Goal: Task Accomplishment & Management: Use online tool/utility

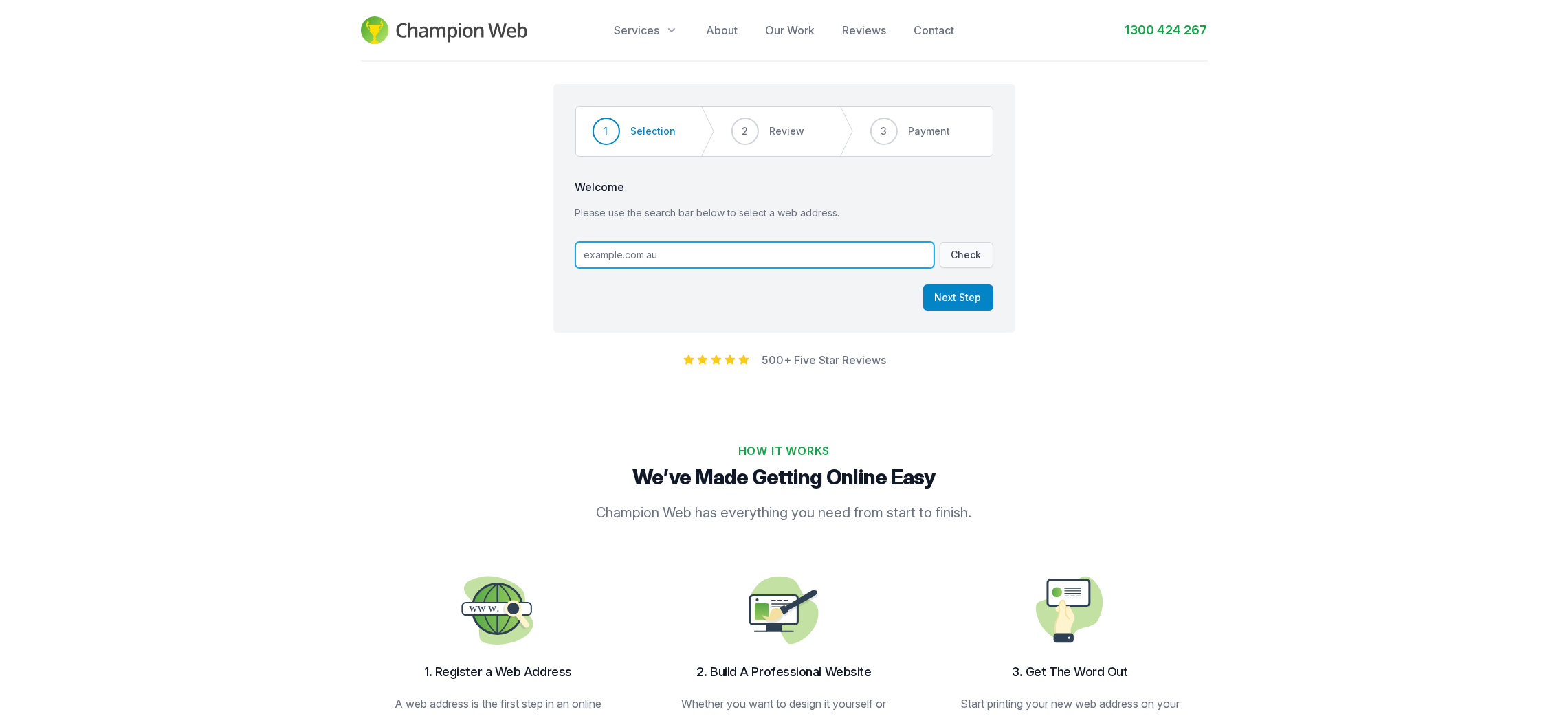
click at [760, 263] on input "text" at bounding box center [754, 255] width 359 height 26
paste input "[DOMAIN_NAME]"
type input "[DOMAIN_NAME]"
click at [982, 263] on button "Check" at bounding box center [966, 255] width 54 height 26
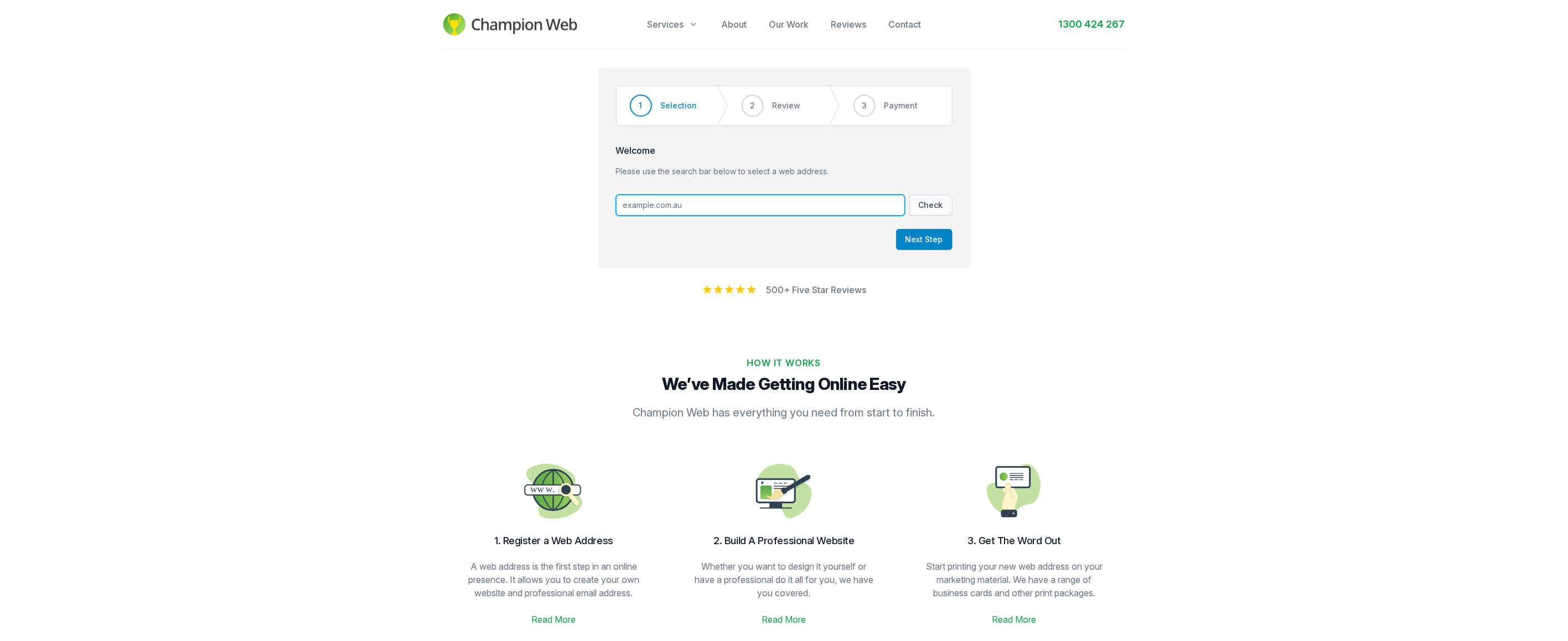
click at [716, 203] on input "text" at bounding box center [760, 206] width 289 height 21
paste input "[DOMAIN_NAME]"
type input "[DOMAIN_NAME]"
click at [917, 200] on button "Check" at bounding box center [930, 206] width 43 height 21
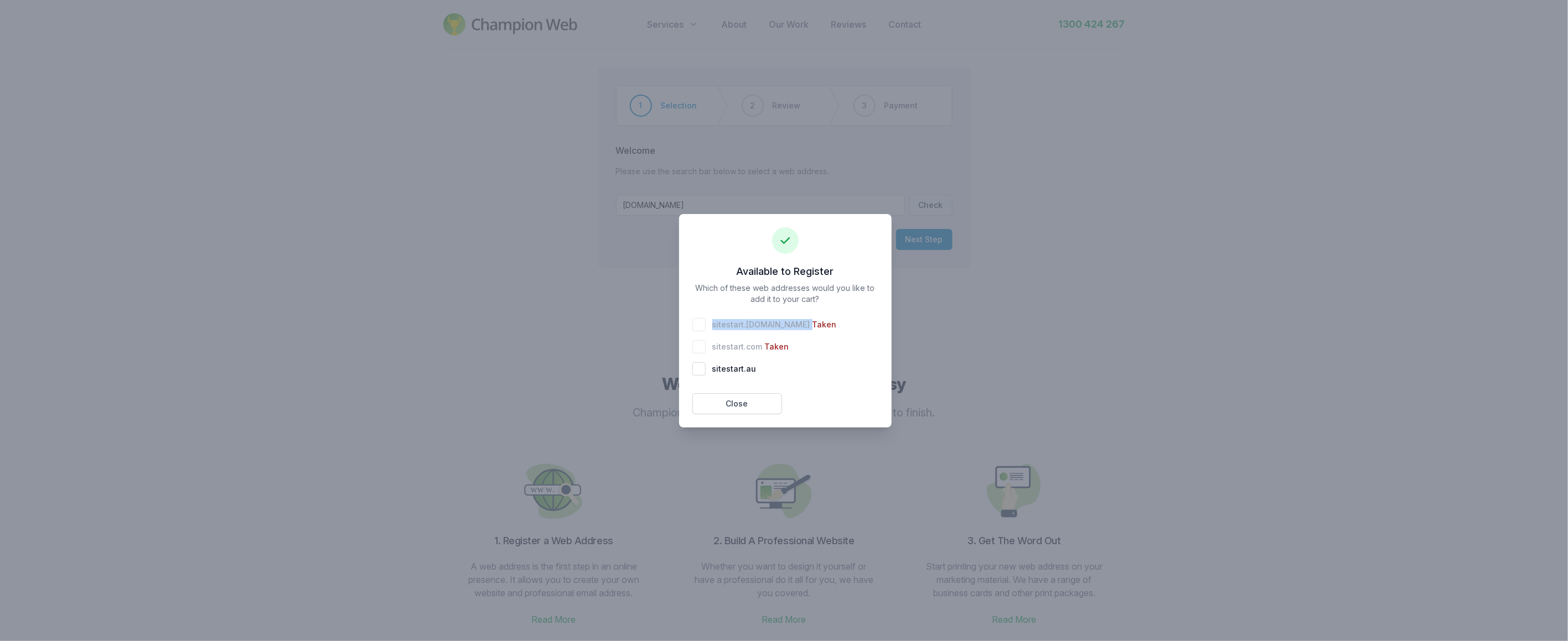
drag, startPoint x: 400, startPoint y: 1, endPoint x: 709, endPoint y: 320, distance: 444.1
click at [709, 320] on div "sitestart . [DOMAIN_NAME] Taken" at bounding box center [785, 325] width 186 height 14
copy span "sitestart . com.au"
